Goal: Information Seeking & Learning: Find specific fact

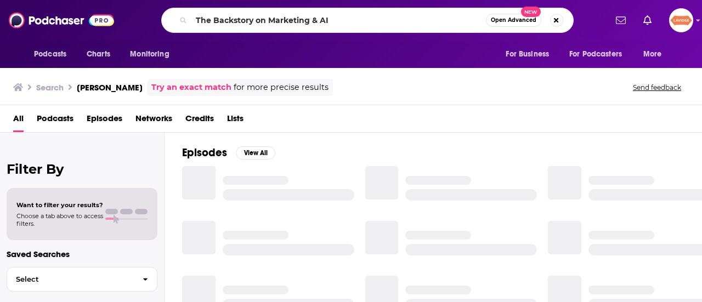
type input "The Backstory on Marketing & AI"
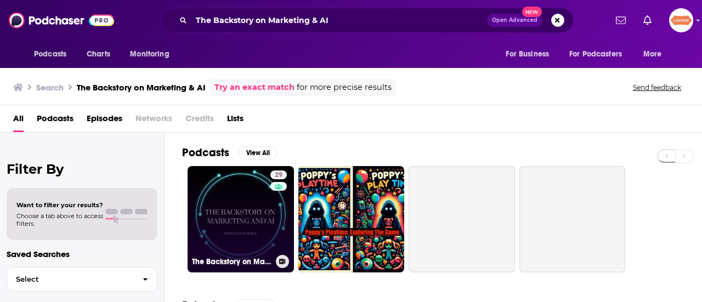
click at [236, 217] on link "29 The Backstory on Marketing and AI" at bounding box center [240, 219] width 106 height 106
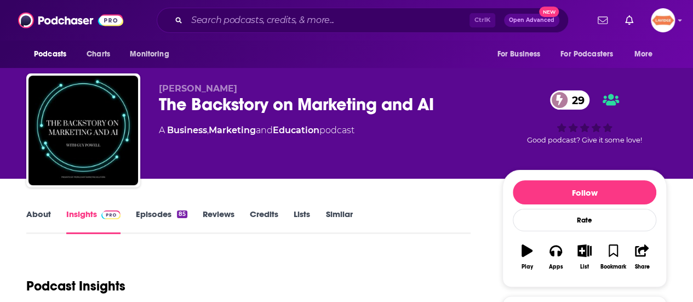
click at [34, 225] on link "About" at bounding box center [38, 221] width 25 height 25
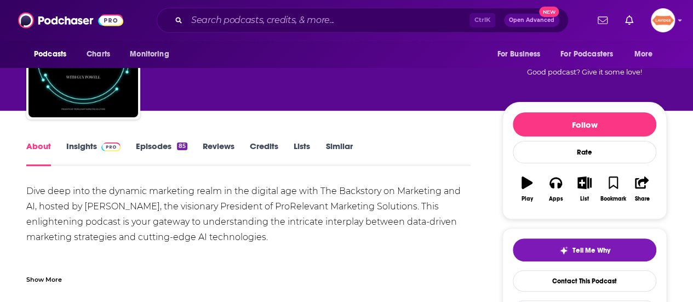
scroll to position [164, 0]
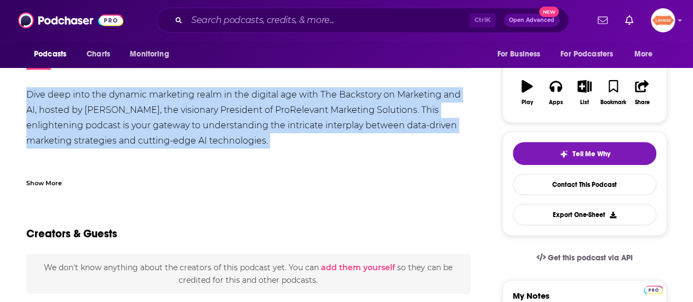
copy div "Dive deep into the dynamic marketing realm in the digital age with The Backstor…"
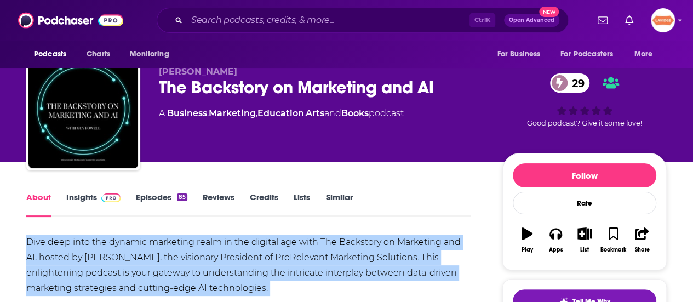
scroll to position [0, 0]
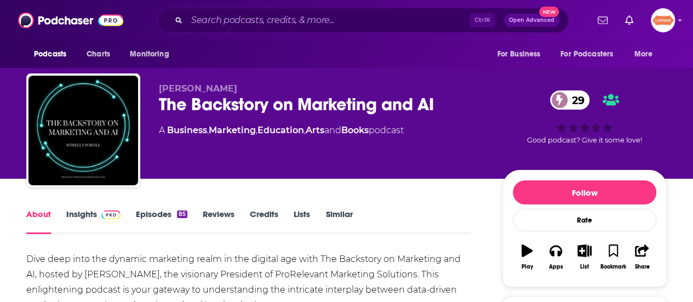
click at [189, 90] on span "[PERSON_NAME]" at bounding box center [198, 88] width 78 height 10
copy p "[PERSON_NAME]"
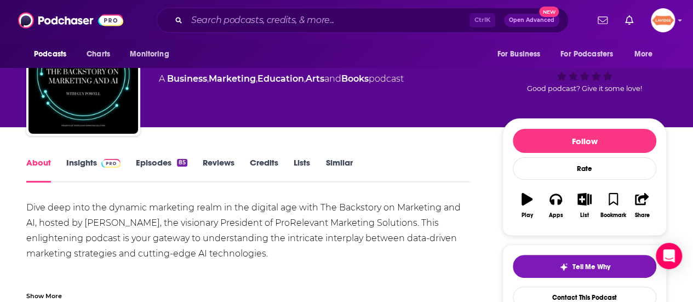
scroll to position [110, 0]
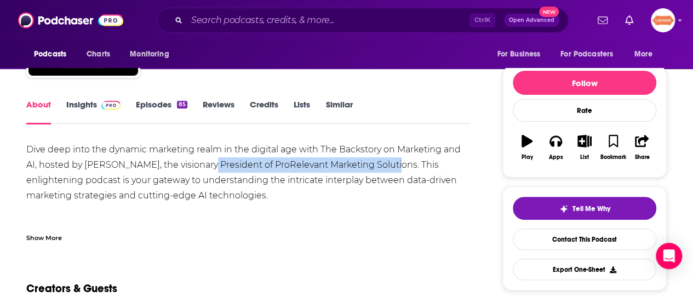
drag, startPoint x: 202, startPoint y: 164, endPoint x: 389, endPoint y: 167, distance: 187.5
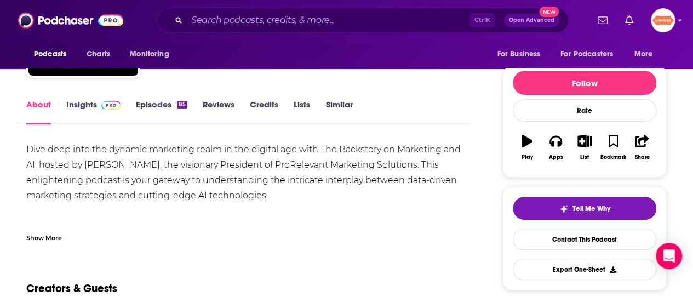
drag, startPoint x: 201, startPoint y: 172, endPoint x: 196, endPoint y: 168, distance: 6.3
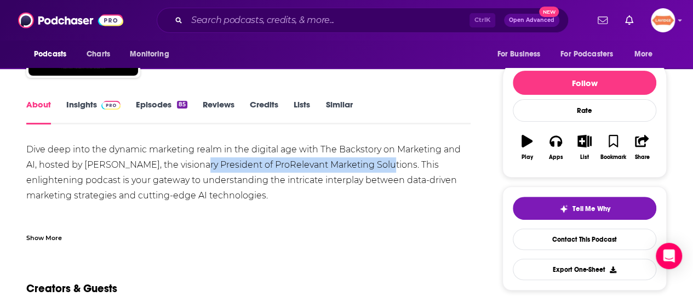
drag, startPoint x: 194, startPoint y: 167, endPoint x: 382, endPoint y: 168, distance: 188.0
drag, startPoint x: 392, startPoint y: 167, endPoint x: 194, endPoint y: 166, distance: 198.5
copy div "President of ProRelevant Marketing Solutions."
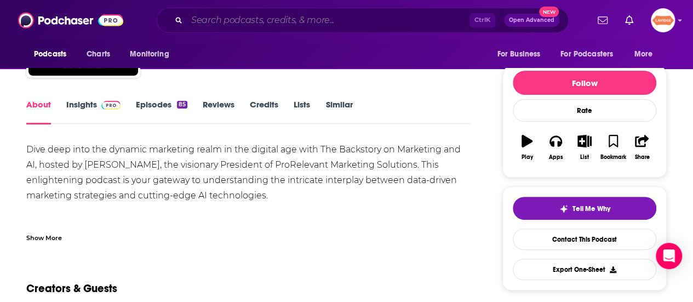
click at [289, 21] on input "Search podcasts, credits, & more..." at bounding box center [328, 21] width 283 height 18
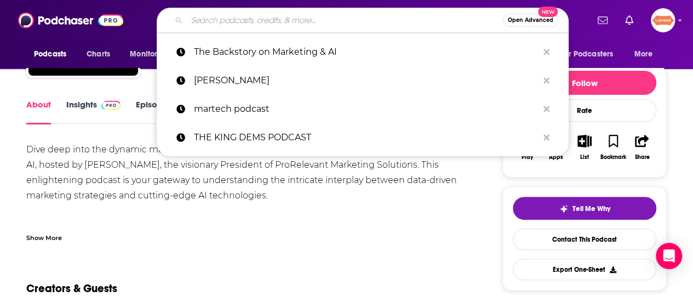
paste input "[PERSON_NAME]"
type input "[PERSON_NAME]"
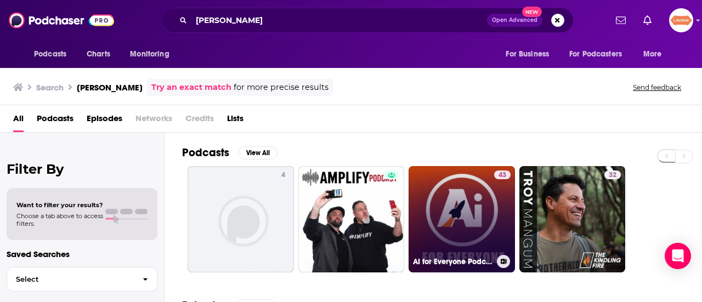
click at [468, 185] on link "43 AI for Everyone Podcast" at bounding box center [461, 219] width 106 height 106
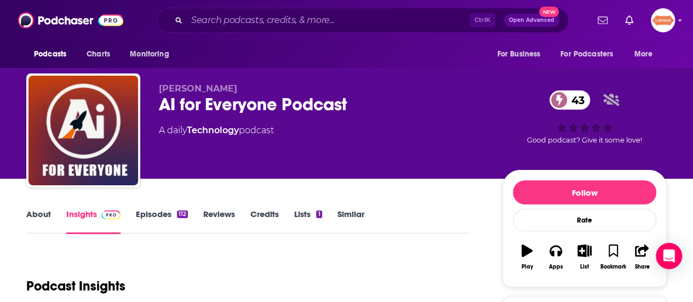
click at [147, 213] on link "Episodes 112" at bounding box center [162, 221] width 52 height 25
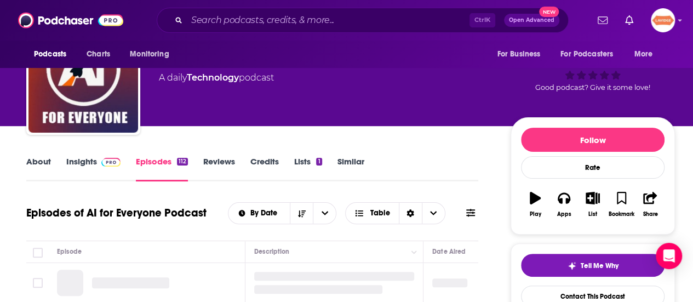
scroll to position [110, 0]
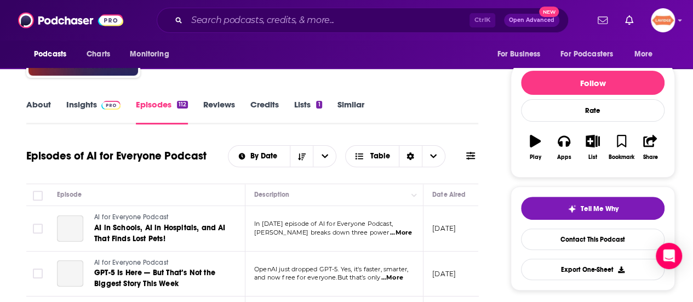
click at [76, 113] on link "Insights" at bounding box center [93, 111] width 54 height 25
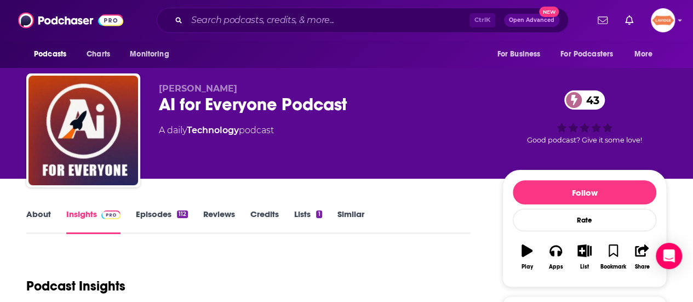
click at [263, 106] on div "AI for Everyone Podcast 43" at bounding box center [322, 104] width 326 height 21
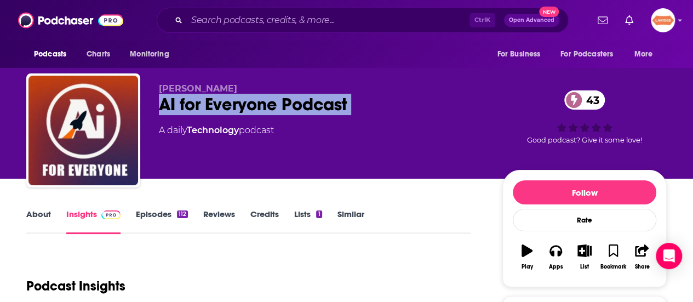
click at [263, 106] on div "AI for Everyone Podcast 43" at bounding box center [322, 104] width 326 height 21
copy div "AI for Everyone Podcast 43"
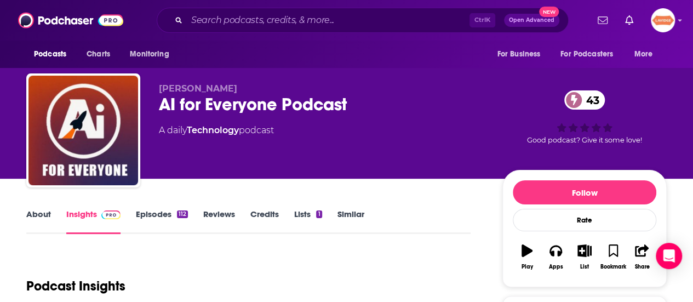
click at [45, 208] on div "About Insights Episodes 112 Reviews Credits Lists 1 Similar" at bounding box center [248, 220] width 445 height 27
click at [45, 219] on link "About" at bounding box center [38, 221] width 25 height 25
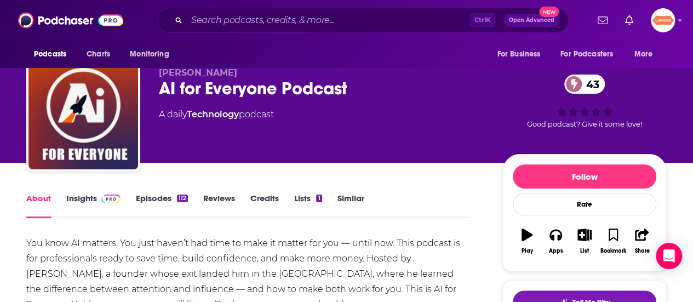
scroll to position [164, 0]
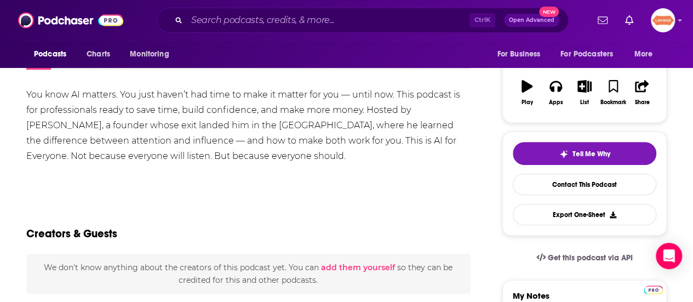
click at [184, 152] on div "You know AI matters. You just haven’t had time to make it matter for you — unti…" at bounding box center [248, 125] width 445 height 77
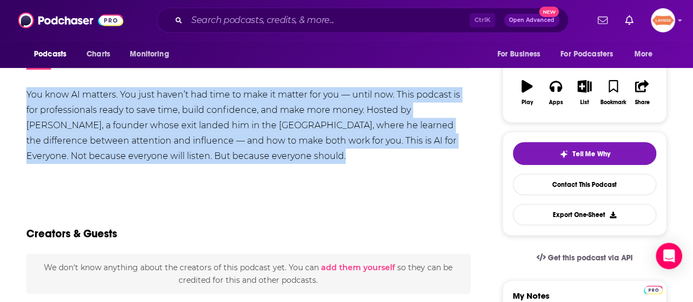
click at [184, 152] on div "You know AI matters. You just haven’t had time to make it matter for you — unti…" at bounding box center [248, 125] width 445 height 77
copy div "You know AI matters. You just haven’t had time to make it matter for you — unti…"
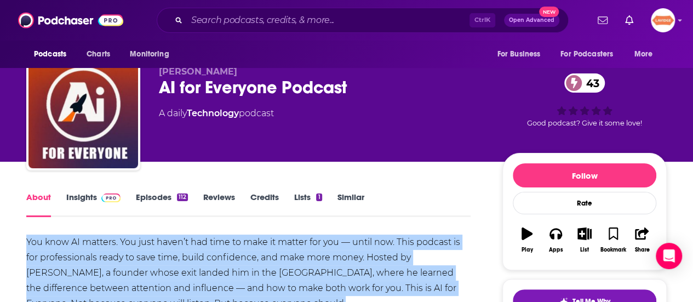
scroll to position [0, 0]
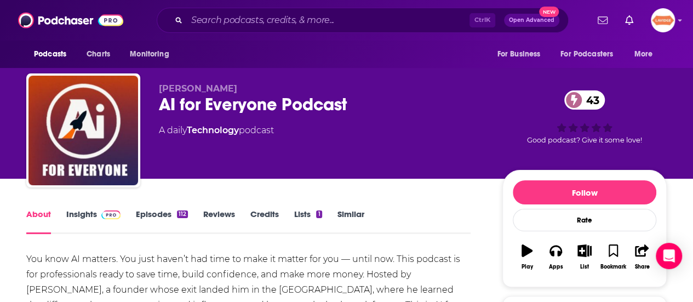
click at [192, 89] on span "[PERSON_NAME]" at bounding box center [198, 88] width 78 height 10
click at [193, 89] on span "[PERSON_NAME]" at bounding box center [198, 88] width 78 height 10
copy p "[PERSON_NAME]"
